Goal: Find specific page/section: Find specific page/section

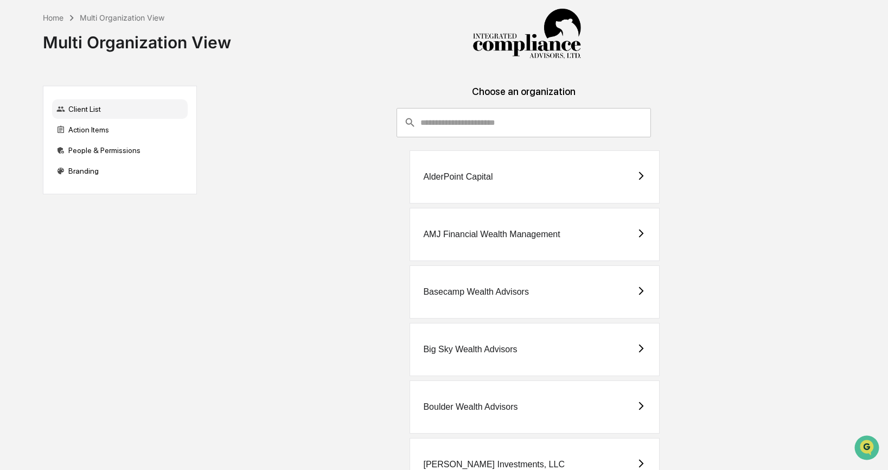
click at [596, 120] on input "consultant-dashboard__filter-organizations-search-bar" at bounding box center [535, 122] width 231 height 29
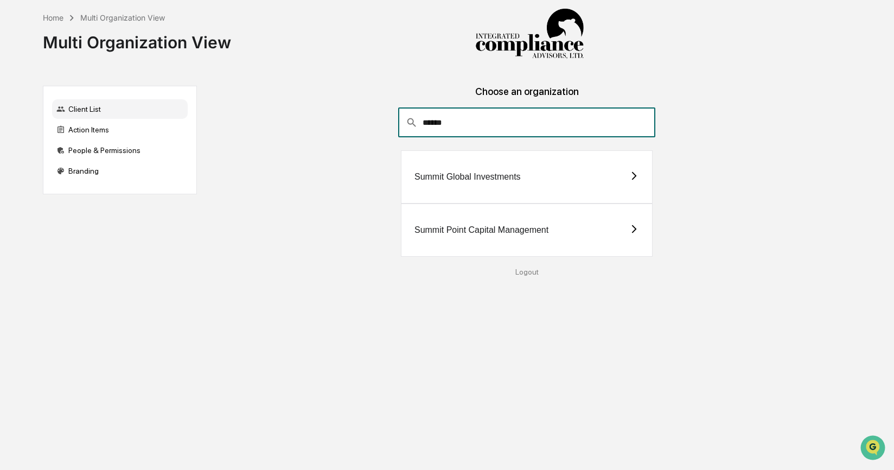
type input "******"
click at [492, 226] on div "Summit Point Capital Management" at bounding box center [481, 230] width 134 height 10
